Goal: Navigation & Orientation: Find specific page/section

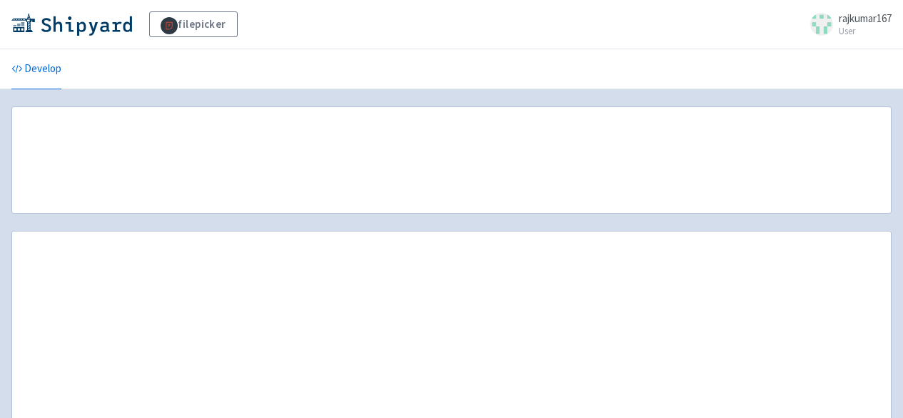
scroll to position [71, 0]
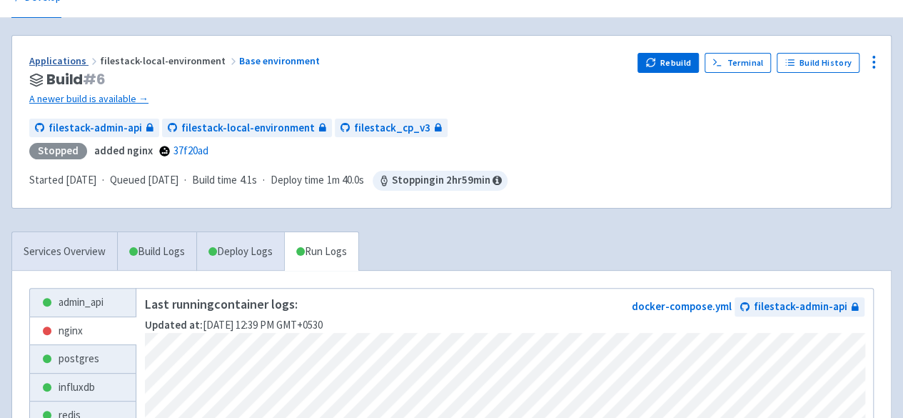
click at [69, 62] on link "Applications" at bounding box center [64, 60] width 71 height 13
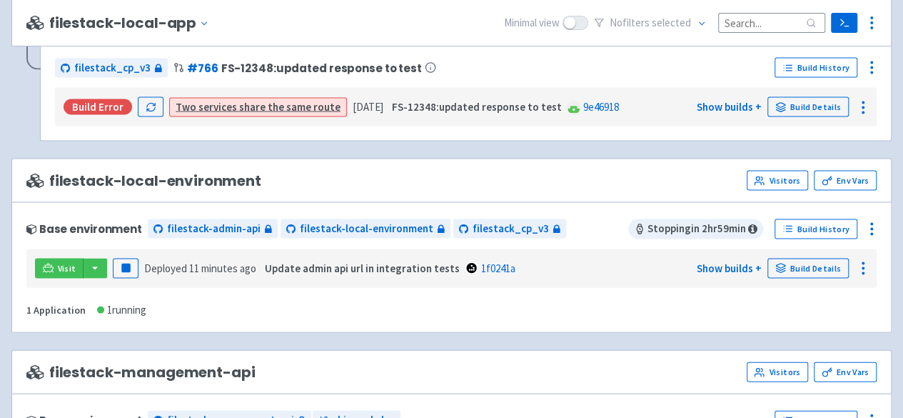
scroll to position [1428, 0]
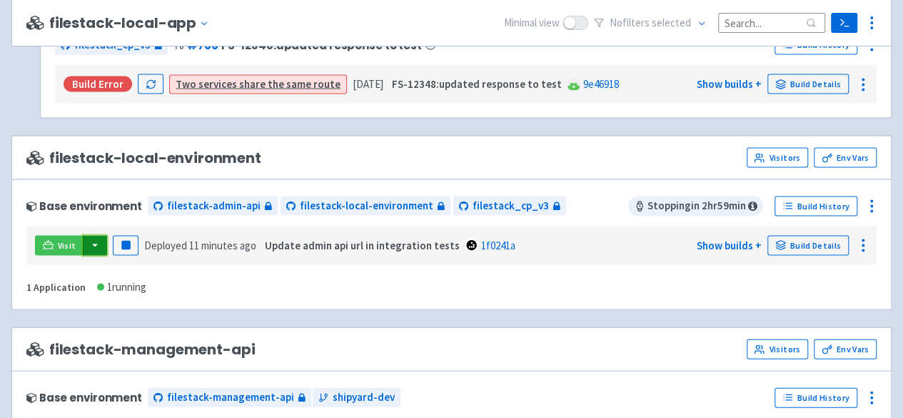
click at [94, 237] on button "button" at bounding box center [95, 246] width 24 height 20
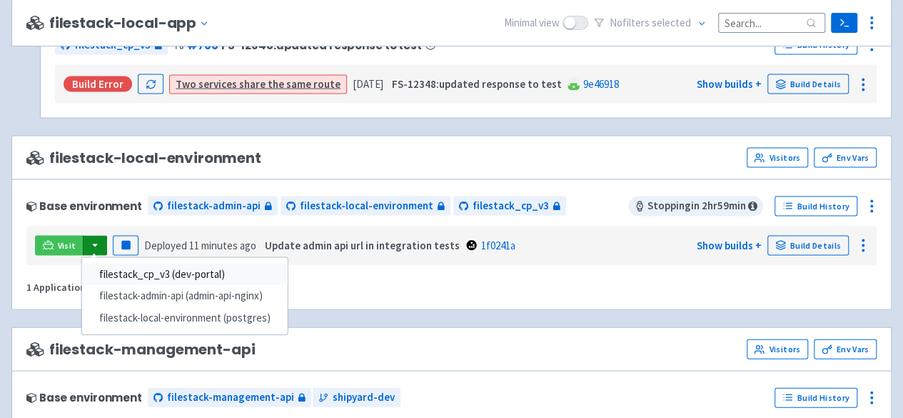
click at [201, 266] on link "filestack_cp_v3 (dev-portal)" at bounding box center [185, 274] width 206 height 22
